Goal: Check status

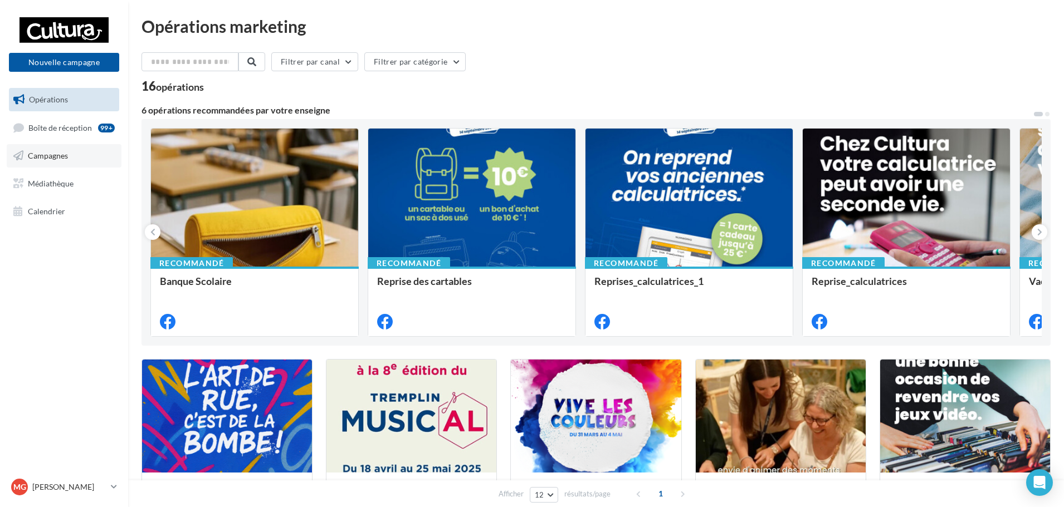
click at [65, 154] on span "Campagnes" at bounding box center [48, 155] width 40 height 9
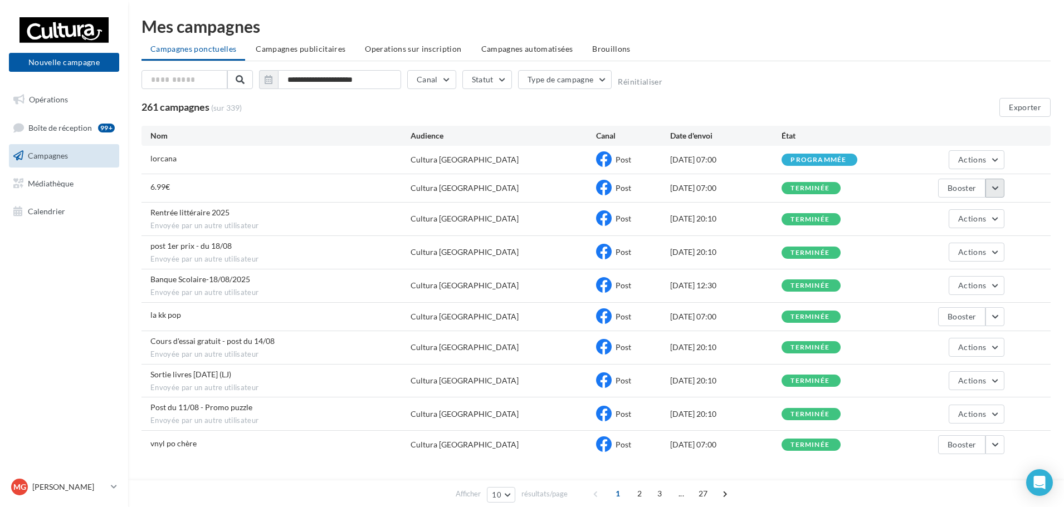
click at [997, 191] on button "button" at bounding box center [994, 188] width 19 height 19
click at [954, 220] on button "Voir les résultats" at bounding box center [948, 214] width 111 height 29
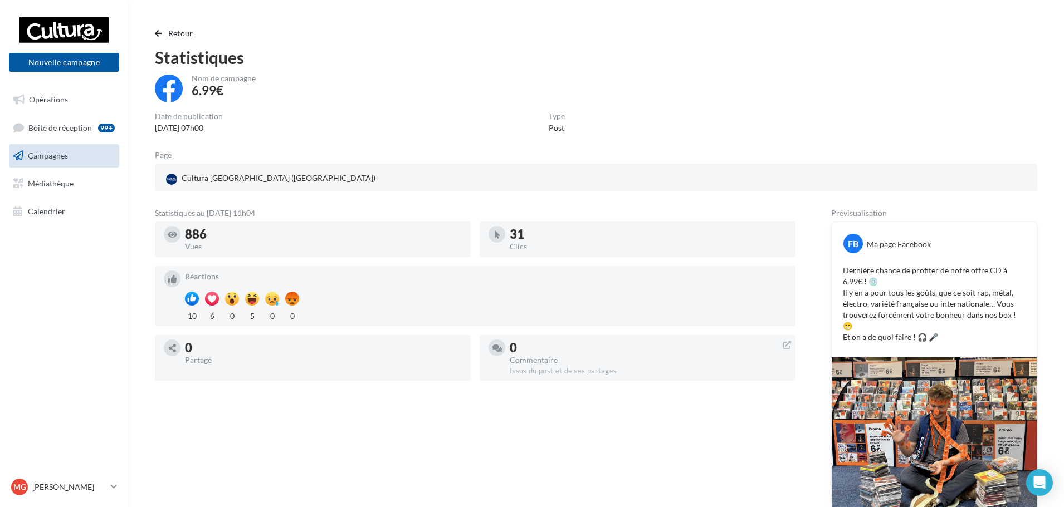
click at [160, 30] on span "button" at bounding box center [158, 34] width 7 height 8
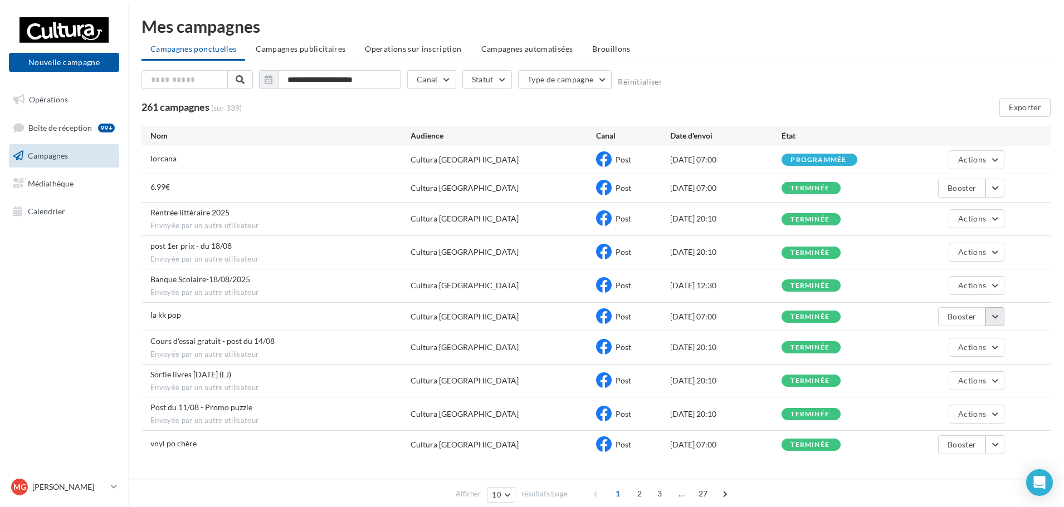
click at [1001, 322] on button "button" at bounding box center [994, 316] width 19 height 19
click at [955, 349] on button "Voir les résultats" at bounding box center [948, 343] width 111 height 29
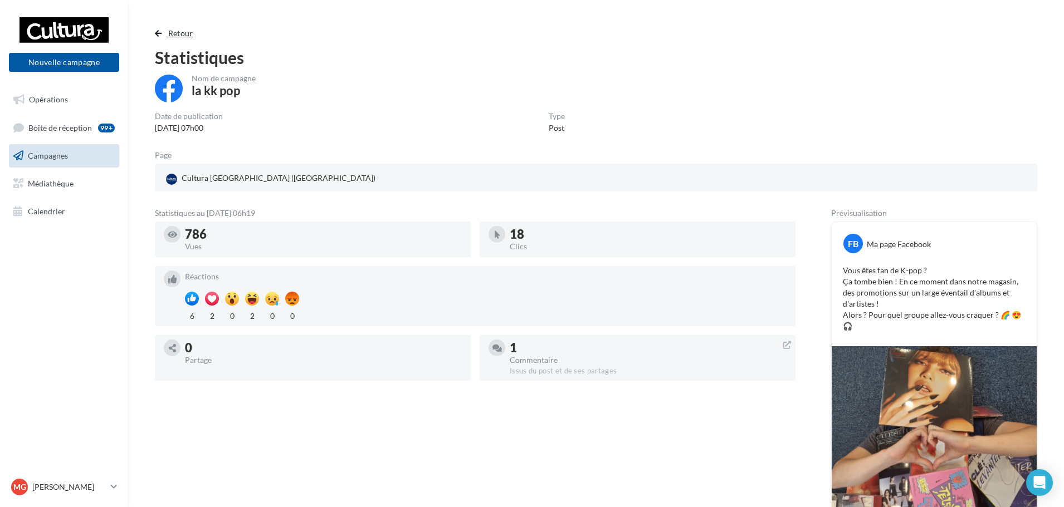
click at [155, 31] on span "button" at bounding box center [158, 34] width 7 height 8
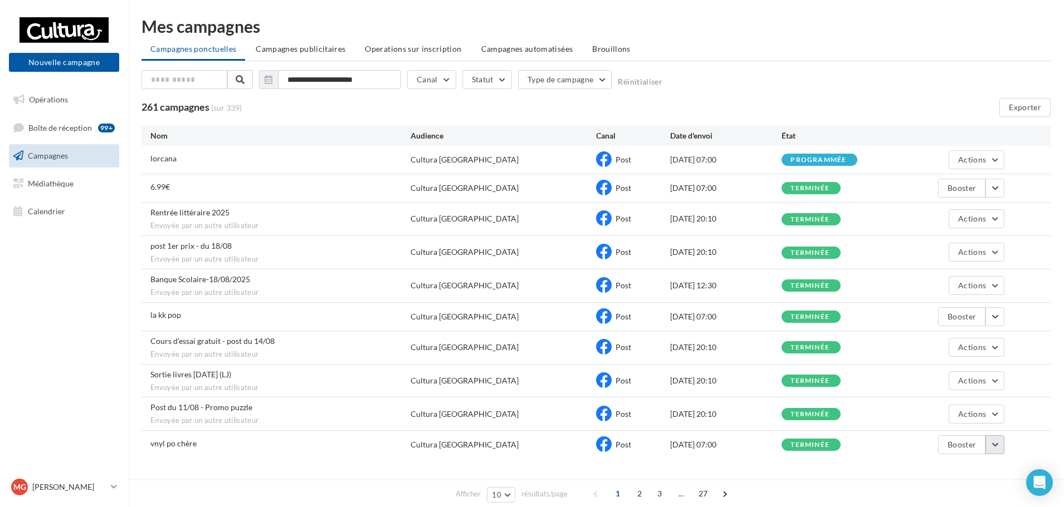
click at [995, 453] on button "button" at bounding box center [994, 445] width 19 height 19
click at [927, 335] on button "Voir les résultats" at bounding box center [948, 332] width 111 height 29
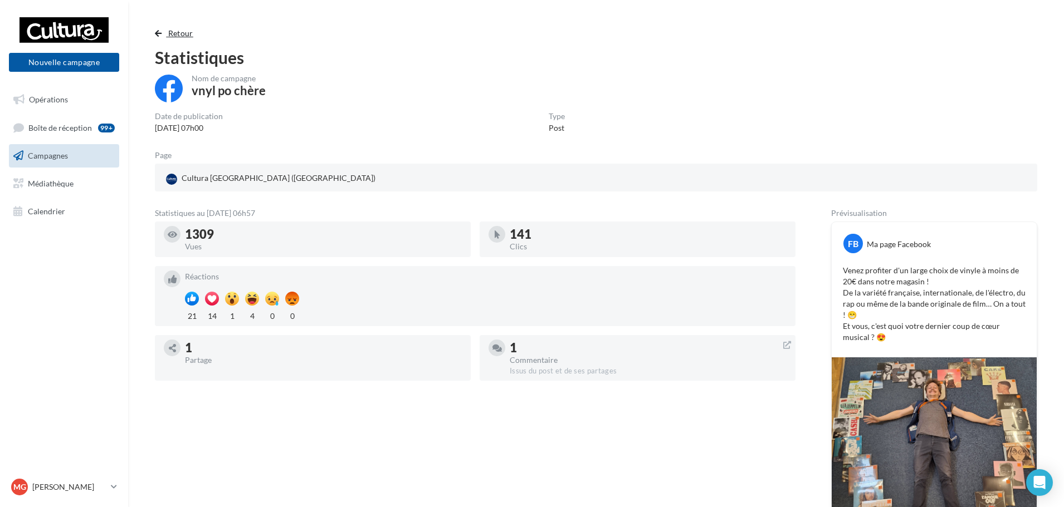
click at [162, 32] on span "button" at bounding box center [158, 34] width 7 height 8
